Goal: Book appointment/travel/reservation

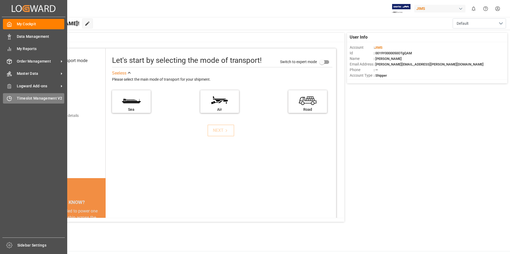
click at [27, 98] on span "Timeslot Management V2" at bounding box center [41, 99] width 48 height 6
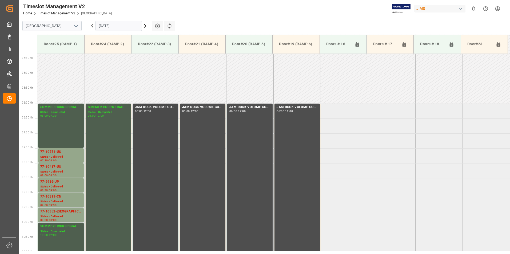
scroll to position [122, 0]
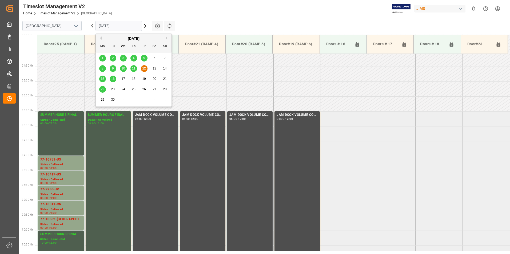
click at [108, 21] on input "[DATE]" at bounding box center [118, 26] width 46 height 10
click at [103, 78] on span "15" at bounding box center [101, 79] width 3 height 4
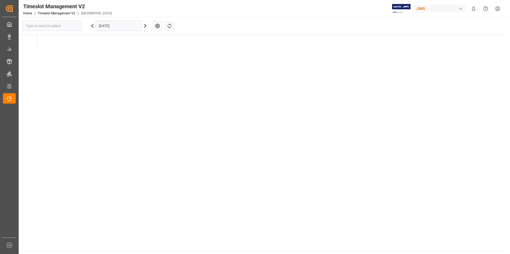
type input "[GEOGRAPHIC_DATA]"
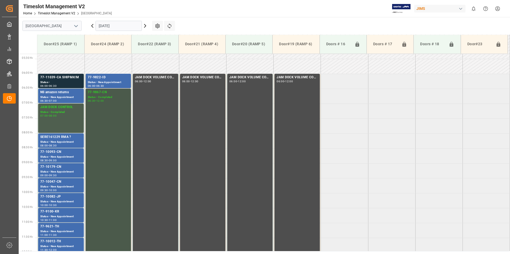
scroll to position [175, 0]
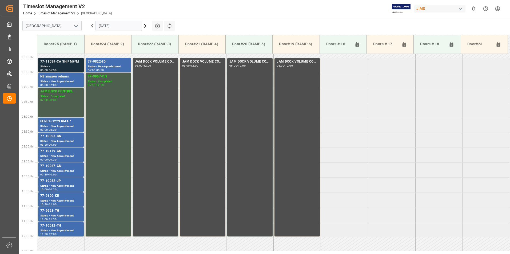
click at [60, 64] on div "Status -" at bounding box center [60, 66] width 41 height 5
click at [57, 142] on div "Status - New Appointment" at bounding box center [60, 141] width 41 height 5
click at [58, 154] on div "Status - New Appointment" at bounding box center [60, 156] width 41 height 5
click at [58, 167] on div "77-10047-CN" at bounding box center [60, 166] width 41 height 5
click at [55, 183] on div "77-10082-JP" at bounding box center [60, 181] width 41 height 5
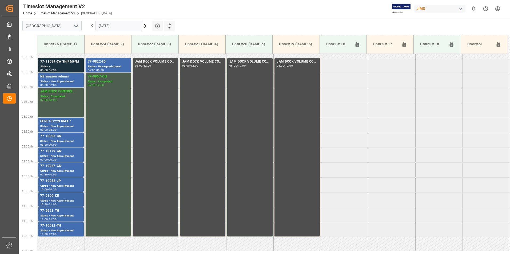
click at [57, 198] on div "77-9100-KR" at bounding box center [60, 195] width 41 height 5
click at [57, 210] on div "77-9621-TH" at bounding box center [60, 210] width 41 height 5
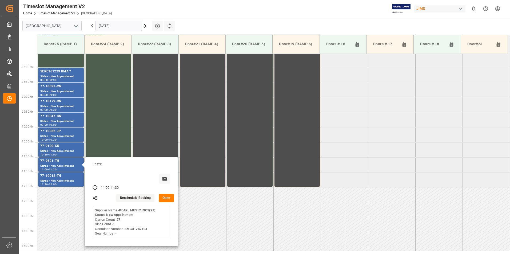
scroll to position [228, 0]
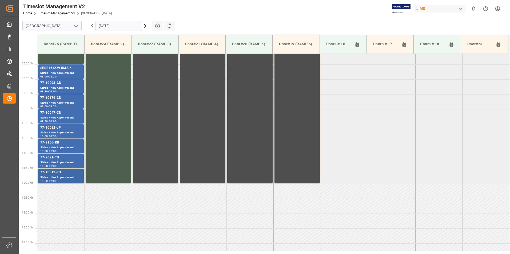
click at [55, 174] on div "77-10012-TH" at bounding box center [60, 172] width 41 height 5
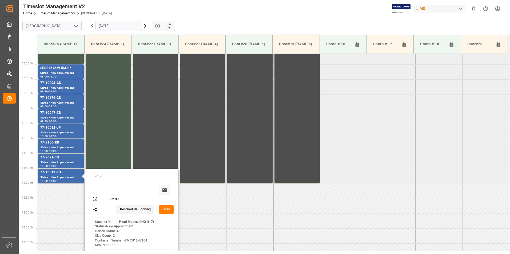
scroll to position [122, 0]
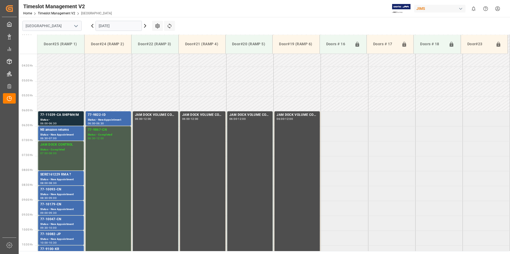
click at [102, 115] on div "77-9822-ID" at bounding box center [108, 114] width 41 height 5
click at [103, 131] on div "77-9867-CN" at bounding box center [108, 129] width 41 height 5
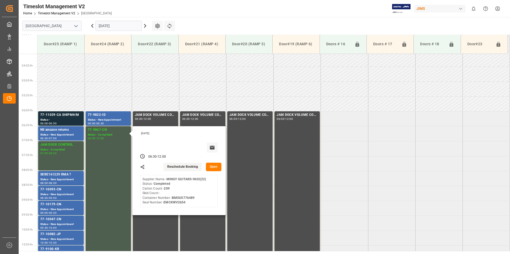
click at [113, 26] on input "[DATE]" at bounding box center [118, 26] width 46 height 10
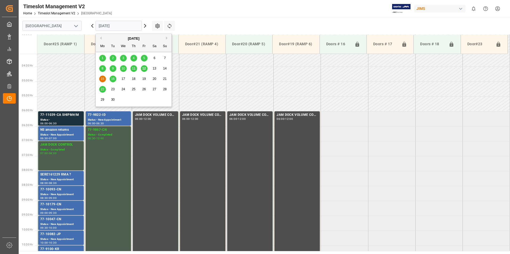
click at [111, 79] on span "16" at bounding box center [112, 79] width 3 height 4
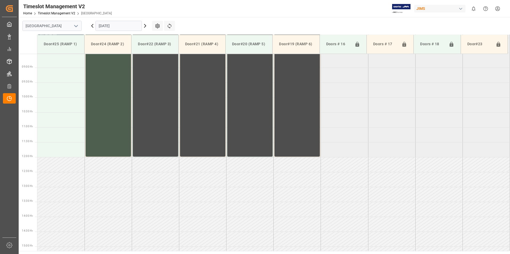
scroll to position [148, 0]
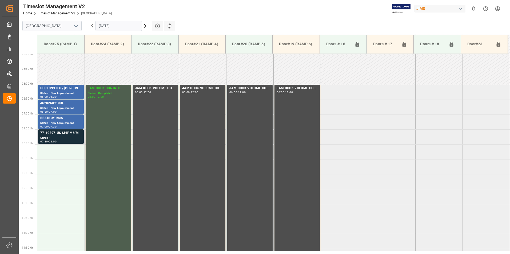
click at [56, 137] on div "Status -" at bounding box center [60, 138] width 41 height 5
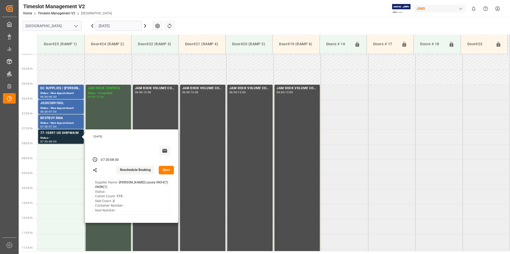
click at [110, 25] on input "[DATE]" at bounding box center [118, 26] width 46 height 10
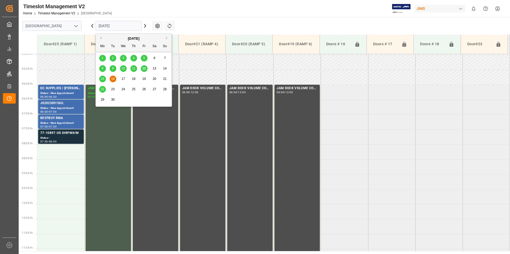
click at [103, 90] on span "22" at bounding box center [101, 89] width 3 height 4
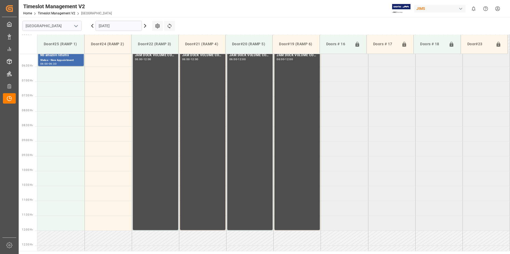
scroll to position [95, 0]
